Goal: Find specific page/section: Find specific page/section

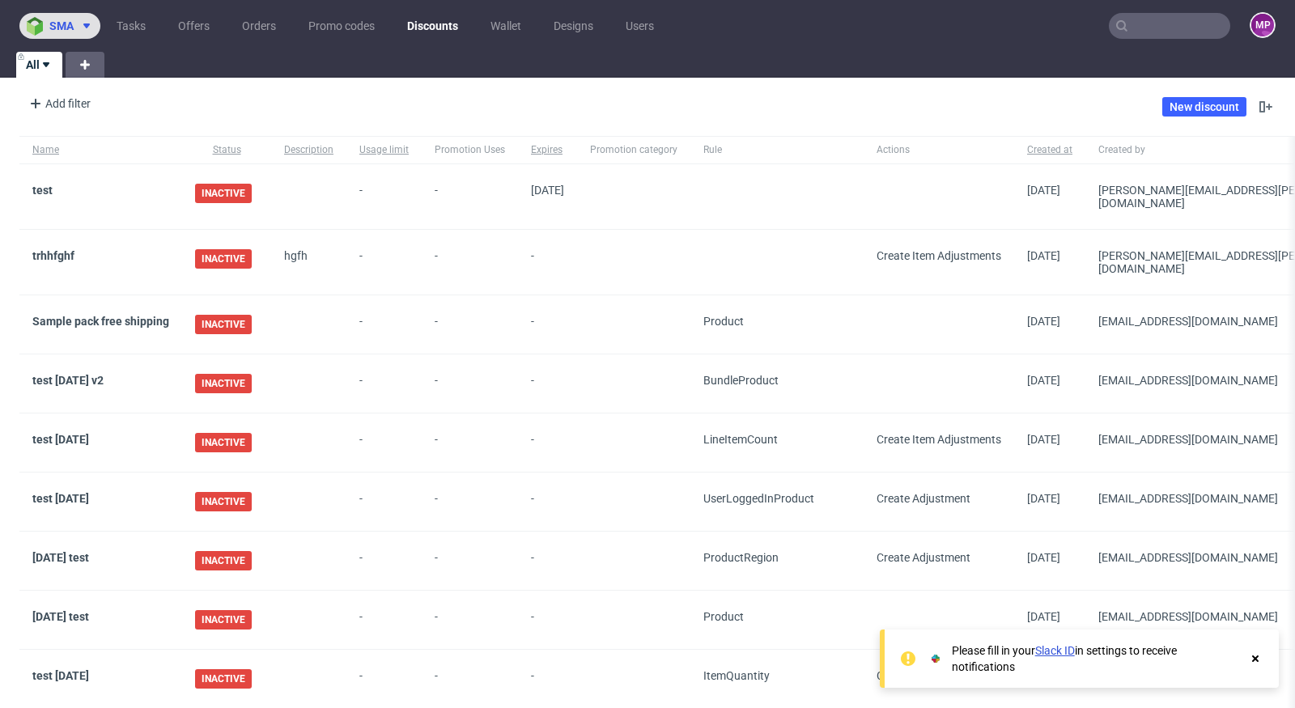
click at [84, 28] on icon at bounding box center [86, 25] width 13 height 13
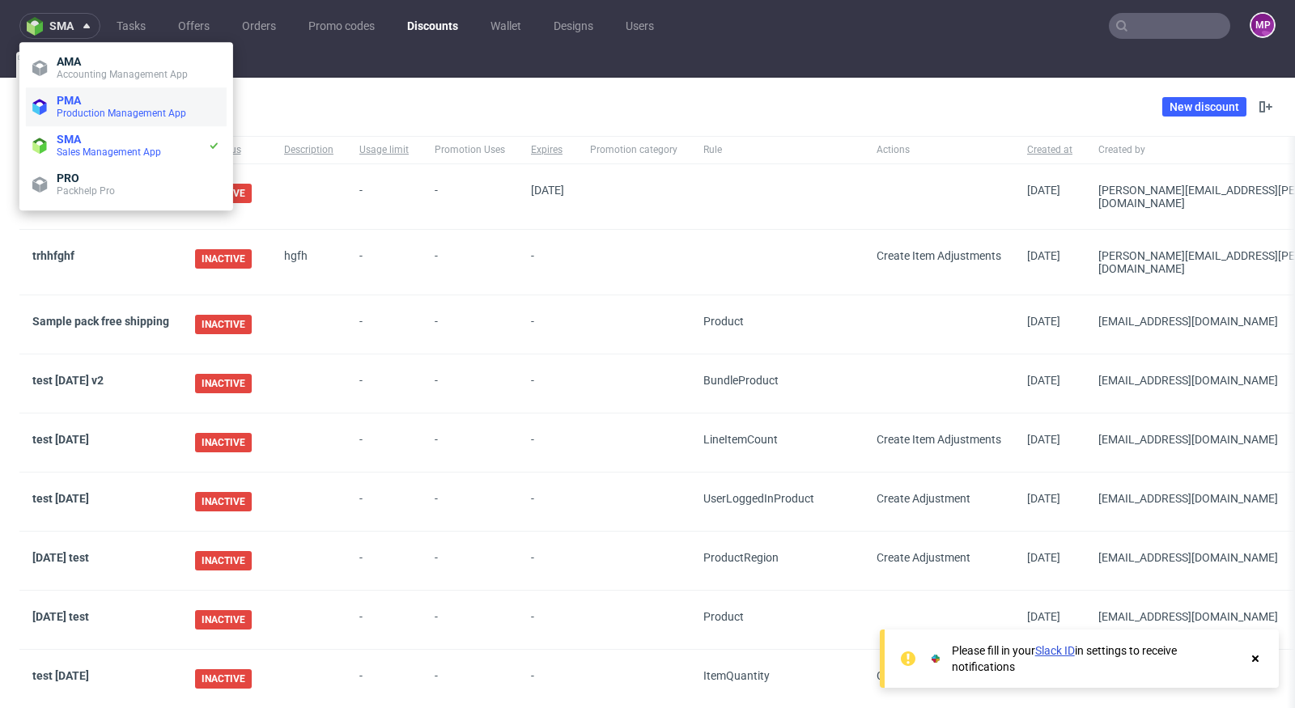
click at [101, 104] on span "PMA" at bounding box center [139, 100] width 164 height 13
